Goal: Task Accomplishment & Management: Complete application form

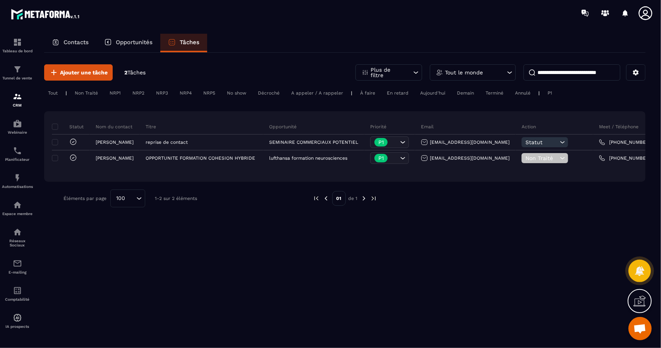
scroll to position [397, 0]
click at [86, 73] on span "Ajouter une tâche" at bounding box center [84, 73] width 48 height 8
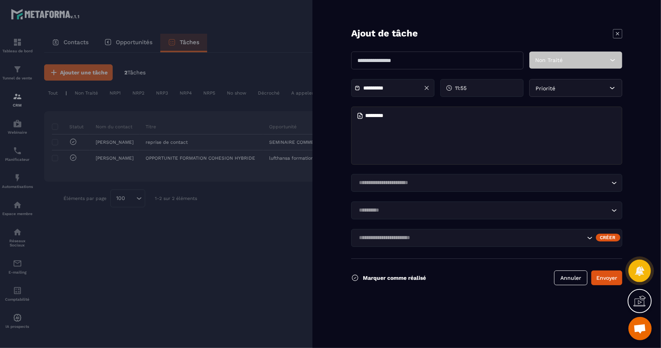
click at [378, 65] on input "text" at bounding box center [437, 61] width 172 height 18
click at [617, 61] on icon at bounding box center [613, 60] width 8 height 8
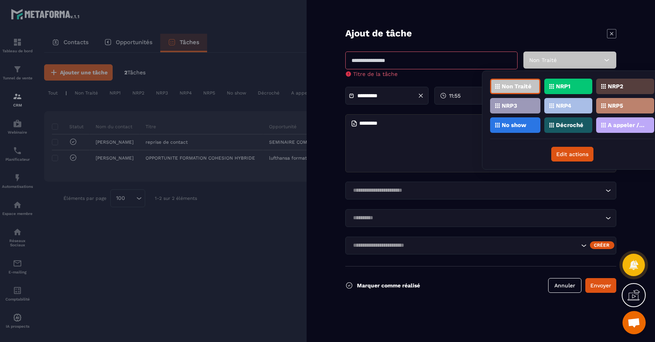
click at [501, 58] on input "text" at bounding box center [431, 61] width 172 height 18
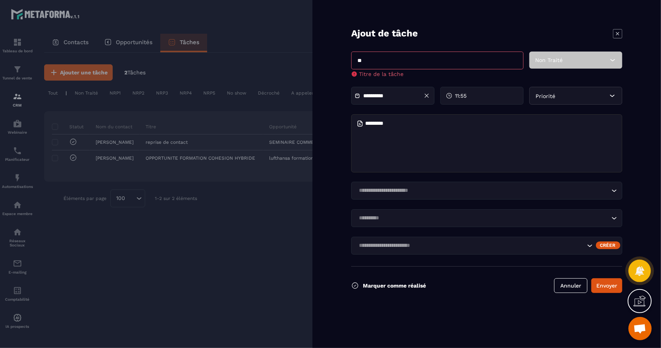
type input "*"
type input "**********"
click at [613, 62] on icon at bounding box center [613, 60] width 8 height 8
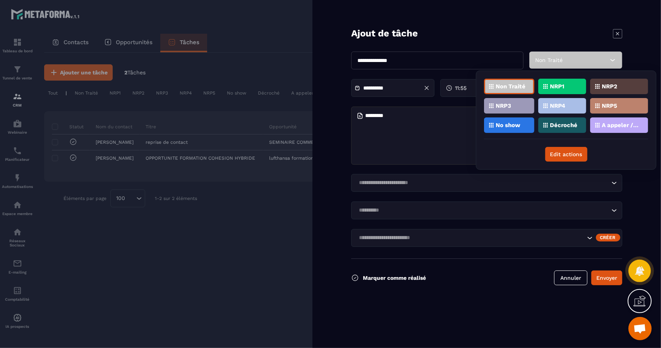
click at [501, 85] on p "Non Traité" at bounding box center [511, 86] width 30 height 5
click at [402, 117] on textarea at bounding box center [486, 136] width 271 height 58
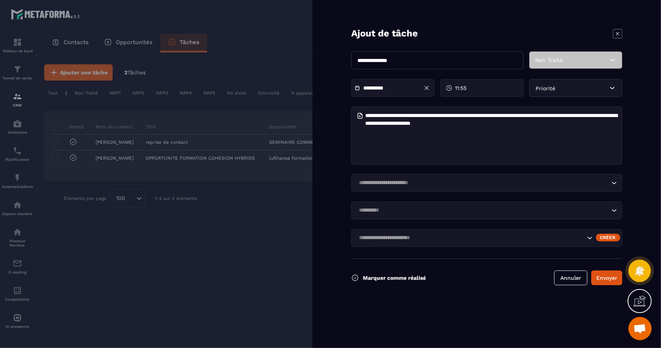
type textarea "**********"
click at [401, 186] on input "Search for option" at bounding box center [482, 183] width 253 height 9
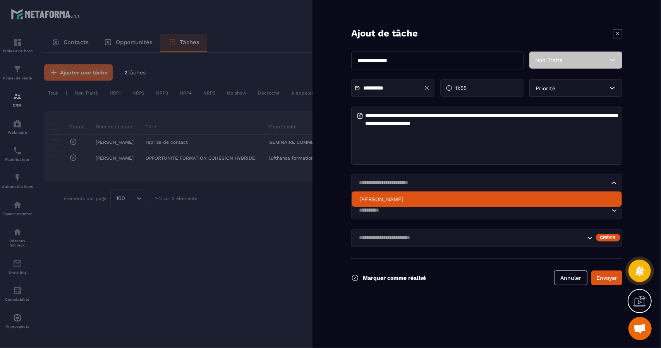
click at [395, 194] on li "[PERSON_NAME]" at bounding box center [487, 198] width 270 height 15
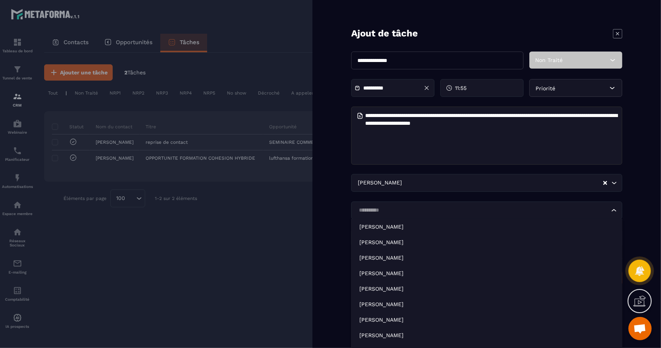
click at [520, 211] on input "Search for option" at bounding box center [482, 210] width 253 height 9
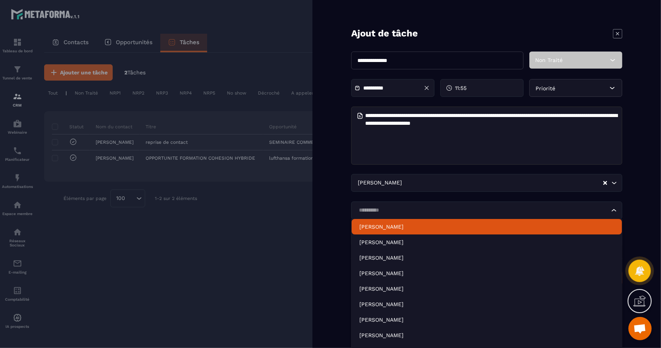
click at [408, 225] on p "[PERSON_NAME]" at bounding box center [486, 227] width 255 height 8
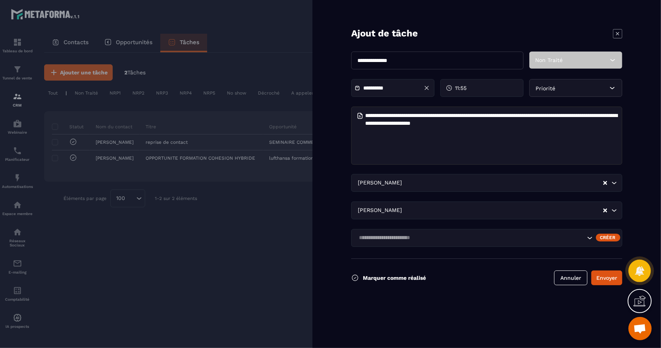
click at [591, 239] on icon "Search for option" at bounding box center [590, 238] width 8 height 8
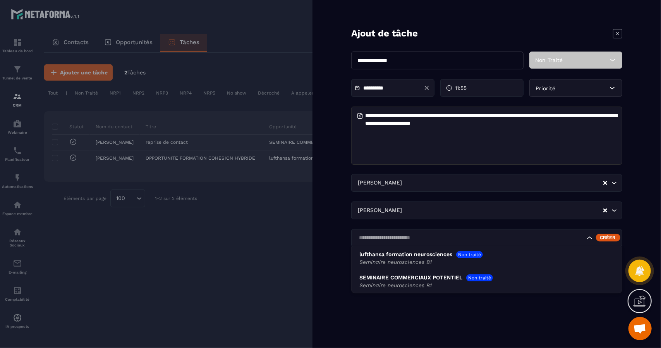
click at [647, 140] on form "**********" at bounding box center [487, 174] width 349 height 348
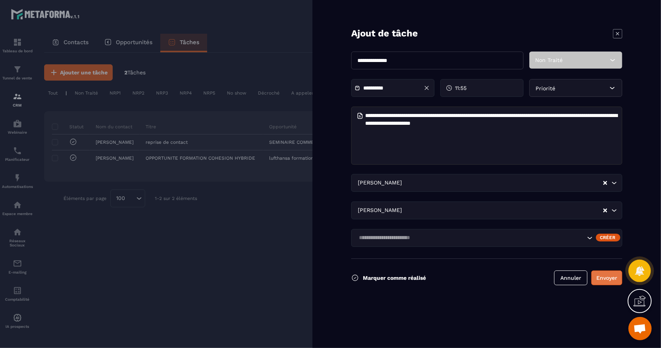
click at [606, 276] on button "Envoyer" at bounding box center [606, 277] width 31 height 15
type input "**********"
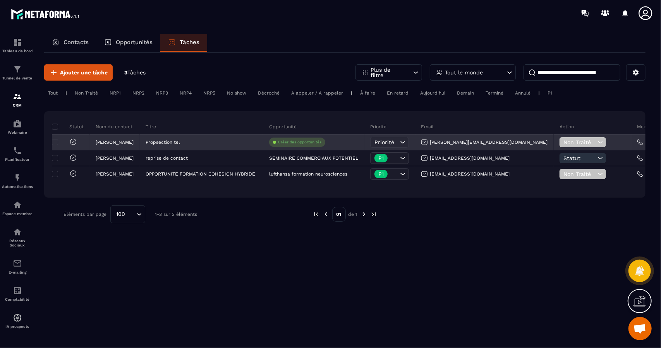
click at [405, 140] on icon at bounding box center [403, 142] width 8 height 8
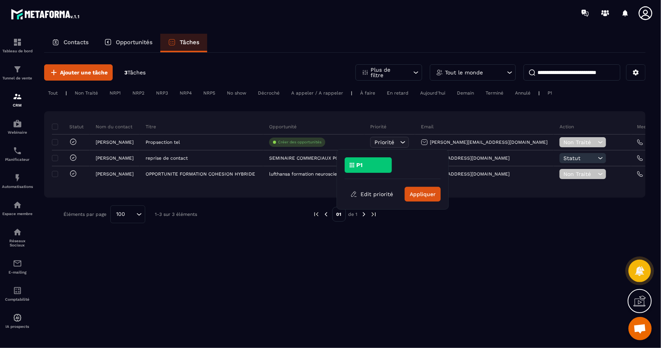
click at [366, 163] on div "P1" at bounding box center [368, 164] width 47 height 15
click at [425, 196] on button "Appliquer" at bounding box center [423, 194] width 36 height 15
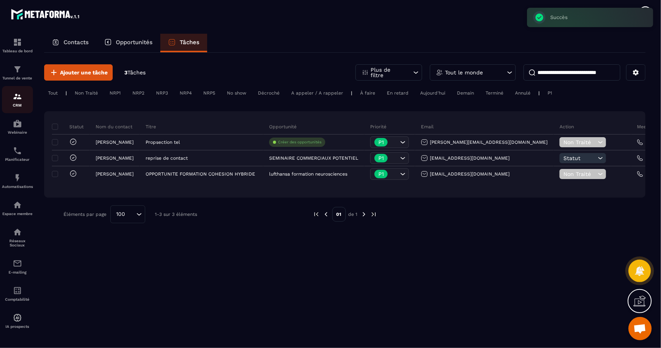
click at [21, 102] on div "CRM" at bounding box center [17, 99] width 31 height 15
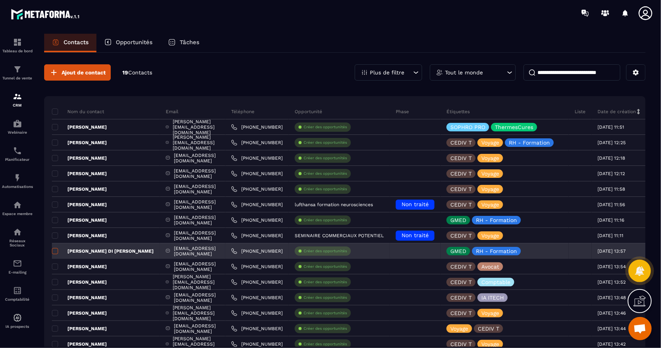
click at [54, 252] on span at bounding box center [55, 251] width 6 height 6
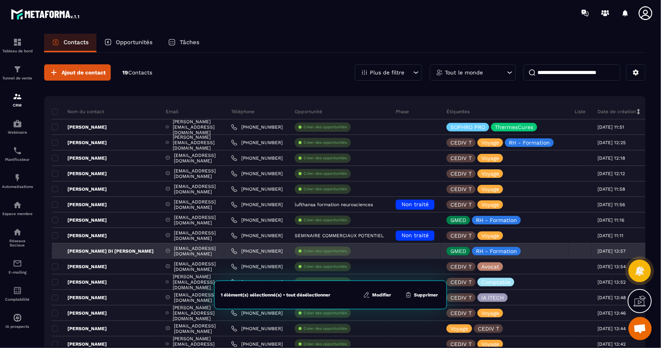
click at [388, 254] on div "Créer des opportunités" at bounding box center [339, 250] width 101 height 15
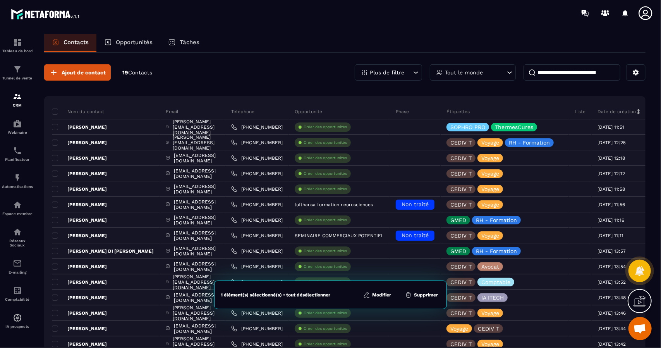
click at [202, 41] on div "Tâches" at bounding box center [183, 43] width 47 height 19
